Goal: Check status: Check status

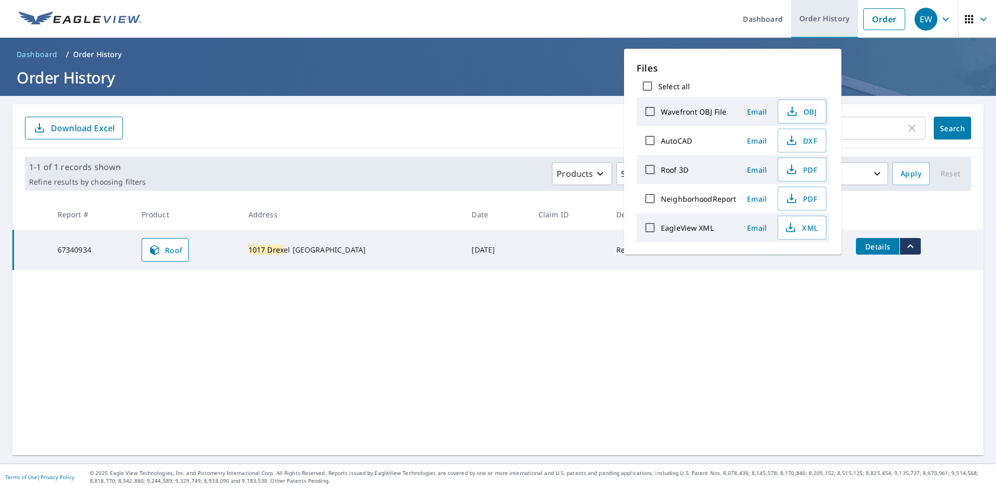
click at [805, 21] on link "Order History" at bounding box center [824, 19] width 67 height 38
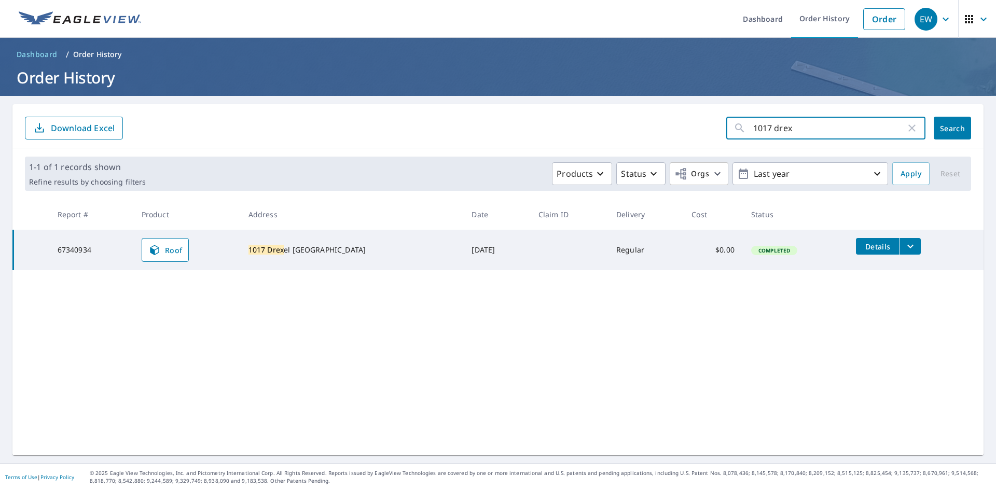
click at [778, 135] on input "1017 drex" at bounding box center [829, 128] width 153 height 29
type input "102 her"
click button "Search" at bounding box center [952, 128] width 37 height 23
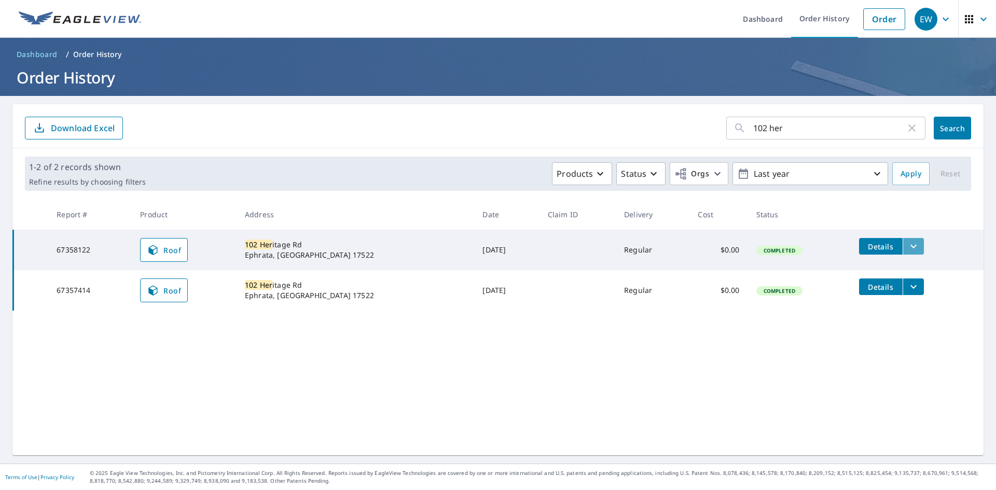
click at [907, 243] on icon "filesDropdownBtn-67358122" at bounding box center [913, 246] width 12 height 12
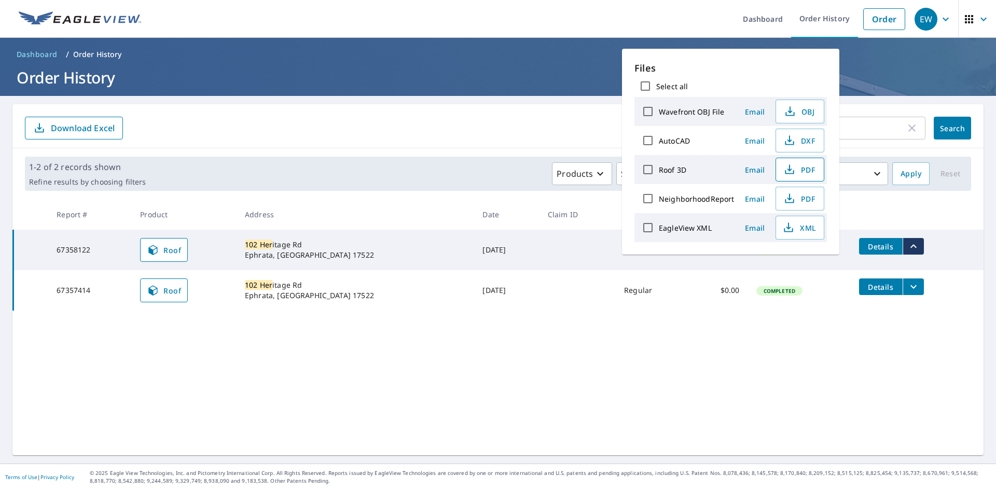
click at [795, 172] on span "PDF" at bounding box center [798, 169] width 33 height 12
